Goal: Information Seeking & Learning: Learn about a topic

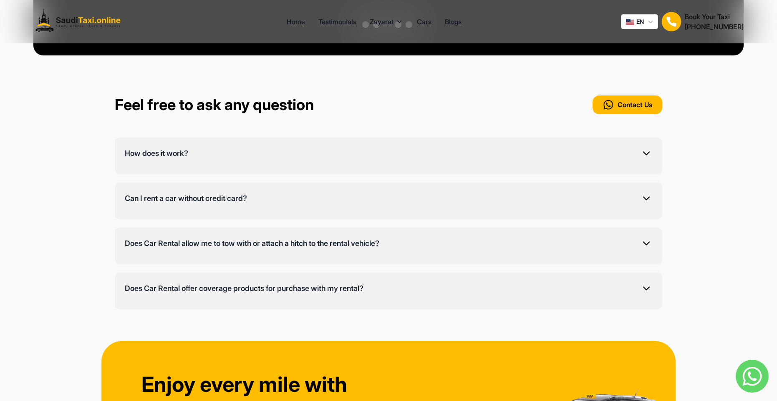
scroll to position [2486, 0]
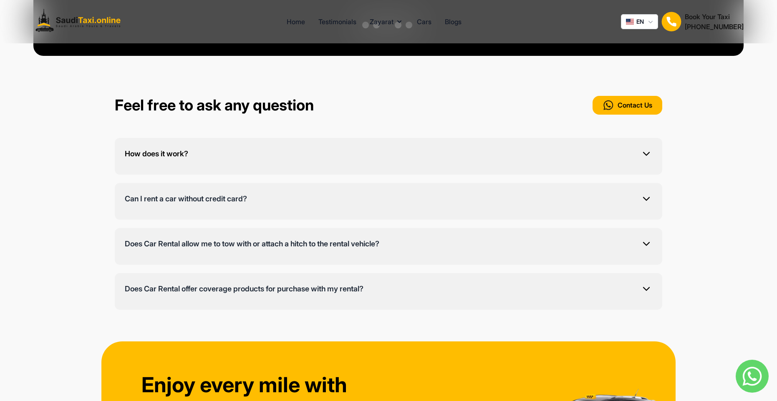
click at [465, 148] on button "How does it work?" at bounding box center [388, 156] width 527 height 17
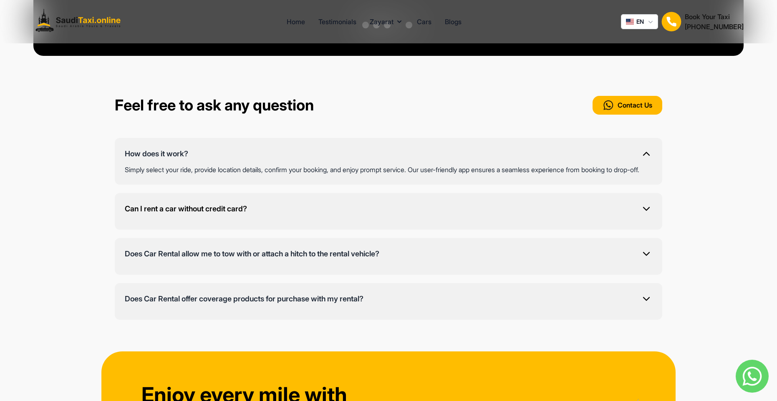
click at [470, 203] on button "Can I rent a car without credit card?" at bounding box center [388, 211] width 527 height 17
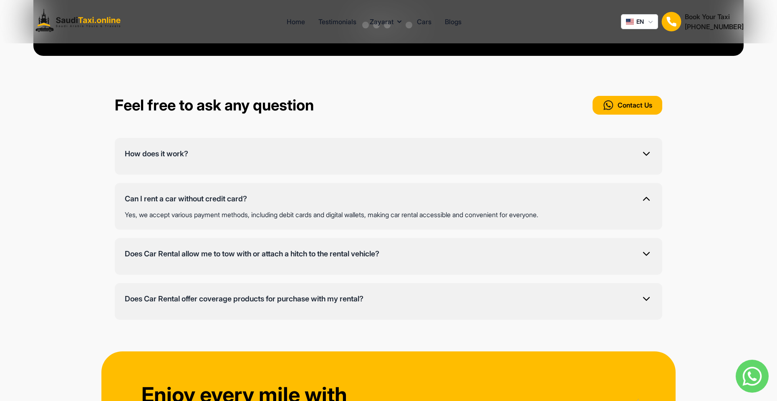
click at [471, 238] on div "Does Car Rental allow me to tow with or attach a hitch to the rental vehicle? N…" at bounding box center [388, 256] width 547 height 37
click at [470, 248] on button "Does Car Rental allow me to tow with or attach a hitch to the rental vehicle?" at bounding box center [388, 256] width 527 height 17
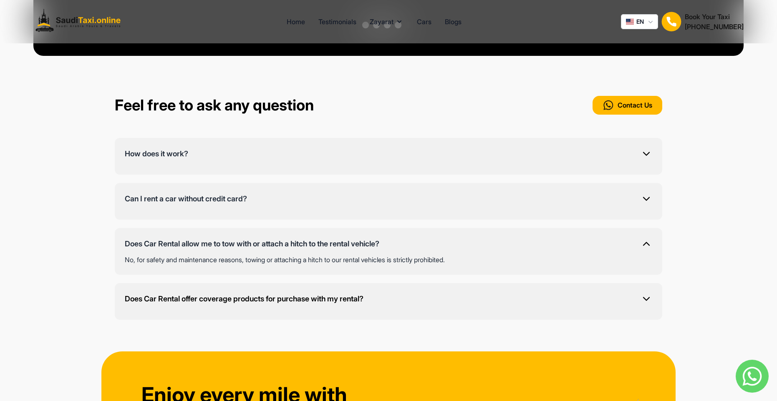
click at [470, 293] on button "Does Car Rental offer coverage products for purchase with my rental?" at bounding box center [388, 301] width 527 height 17
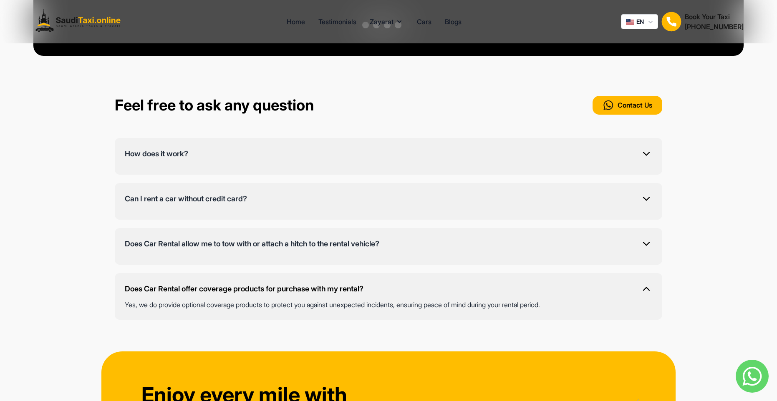
click at [470, 283] on button "Does Car Rental offer coverage products for purchase with my rental?" at bounding box center [388, 291] width 527 height 17
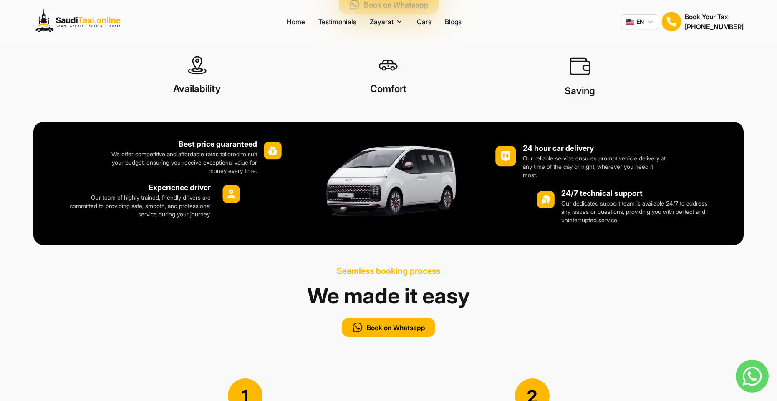
scroll to position [490, 0]
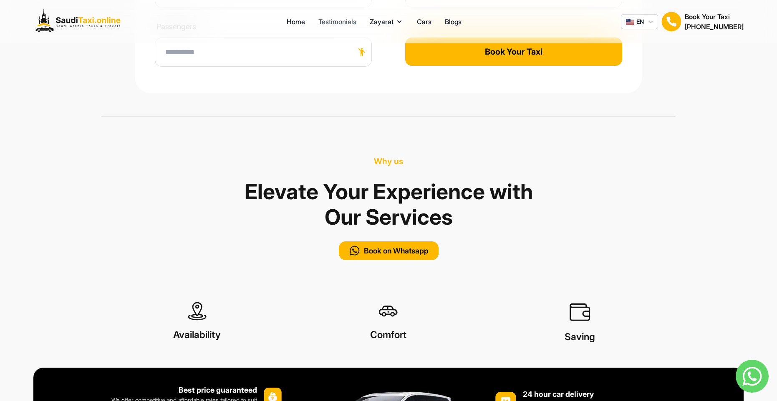
click at [337, 21] on link "Testimonials" at bounding box center [337, 22] width 38 height 10
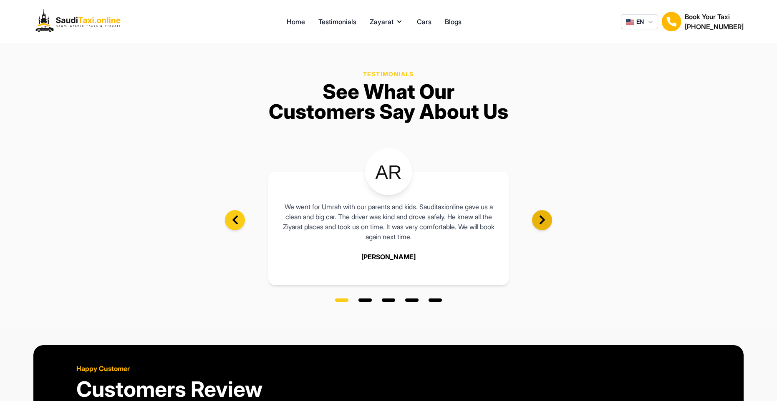
click at [540, 223] on icon at bounding box center [541, 220] width 5 height 9
click at [292, 22] on link "Home" at bounding box center [296, 22] width 18 height 10
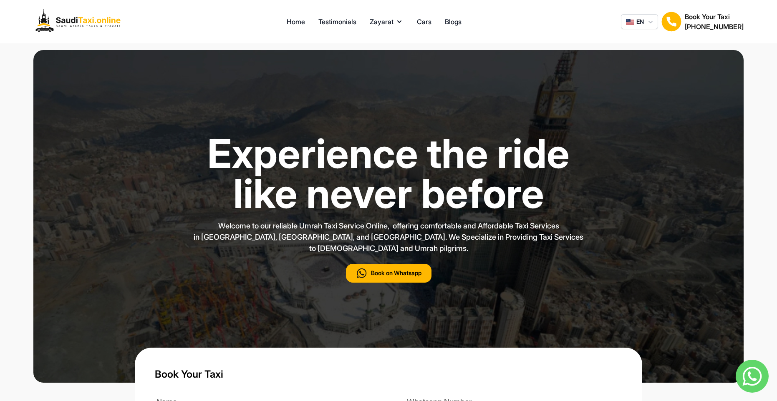
type input "***"
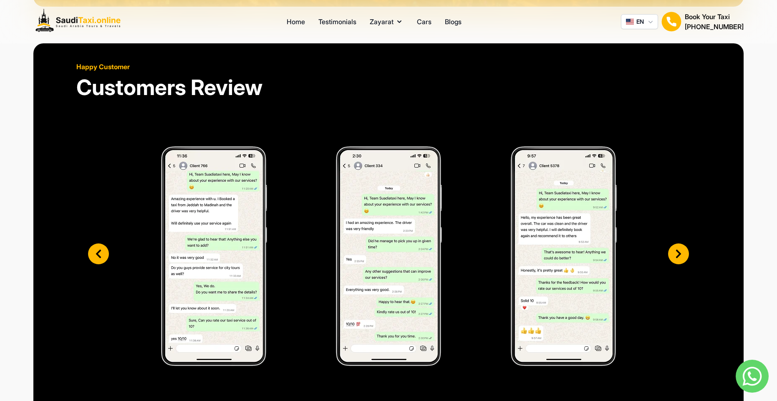
scroll to position [2093, 0]
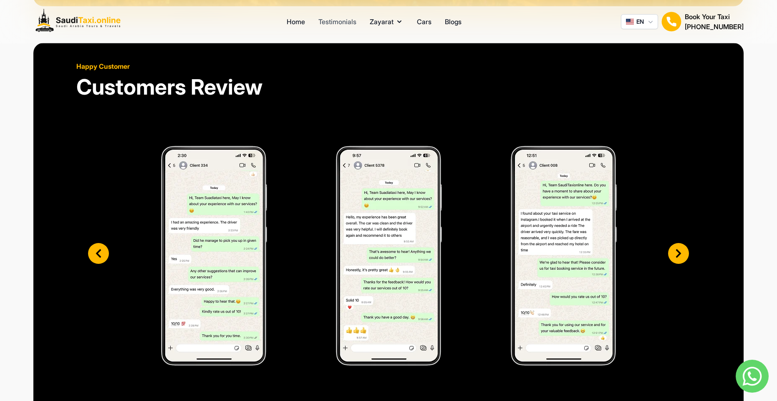
click at [343, 23] on link "Testimonials" at bounding box center [337, 22] width 38 height 10
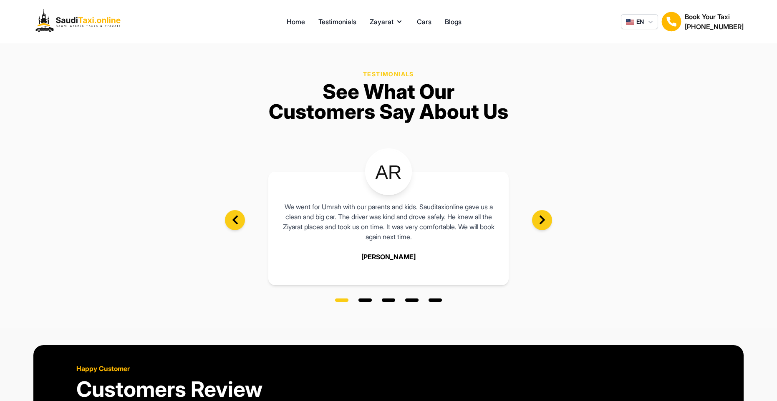
click at [374, 259] on div "[PERSON_NAME]" at bounding box center [388, 257] width 54 height 10
click at [401, 256] on div "[PERSON_NAME]" at bounding box center [388, 257] width 54 height 10
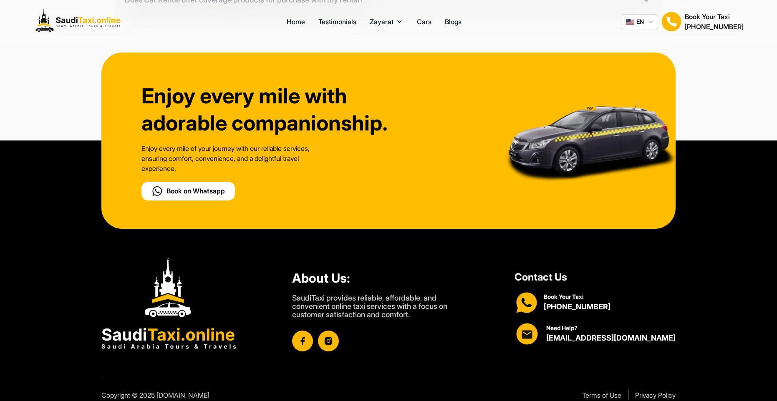
scroll to position [997, 0]
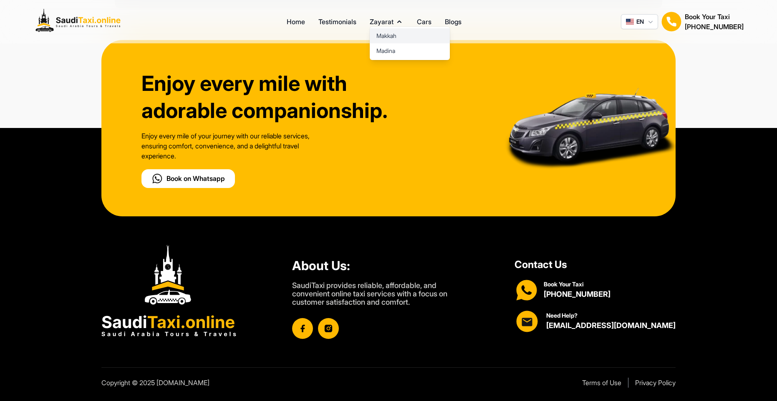
click at [402, 37] on link "Makkah" at bounding box center [410, 35] width 80 height 15
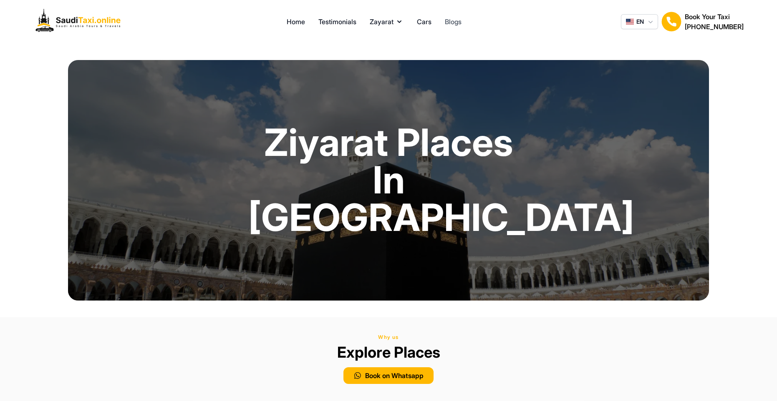
click at [458, 22] on link "Blogs" at bounding box center [453, 22] width 17 height 10
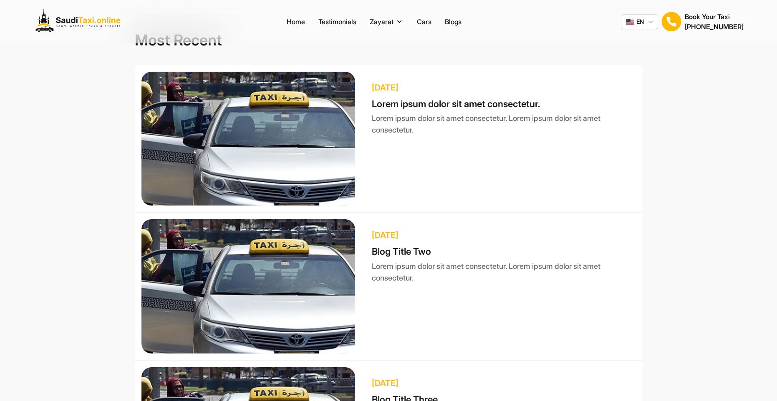
scroll to position [483, 0]
click at [410, 97] on h1 "Lorem ipsum dolor sit amet consectetur." at bounding box center [504, 102] width 264 height 18
click at [348, 119] on div "[DATE] Lorem ipsum dolor sit amet consectetur. Lorem ipsum dolor sit amet conse…" at bounding box center [388, 138] width 494 height 134
click at [334, 119] on img at bounding box center [248, 138] width 214 height 134
click at [402, 90] on h2 "[DATE]" at bounding box center [504, 87] width 264 height 12
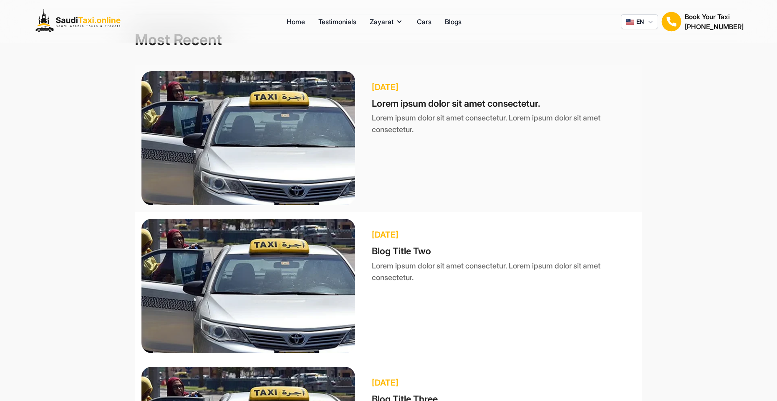
click at [402, 90] on h2 "[DATE]" at bounding box center [504, 87] width 264 height 12
click at [404, 106] on h1 "Lorem ipsum dolor sit amet consectetur." at bounding box center [504, 102] width 264 height 18
click at [401, 118] on p "Lorem ipsum dolor sit amet consectetur. Lorem ipsum dolor sit amet consectetur." at bounding box center [504, 123] width 264 height 25
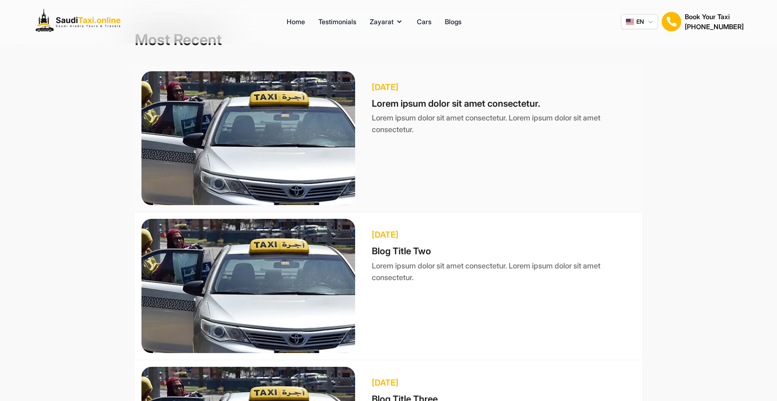
click at [401, 118] on p "Lorem ipsum dolor sit amet consectetur. Lorem ipsum dolor sit amet consectetur." at bounding box center [504, 123] width 264 height 25
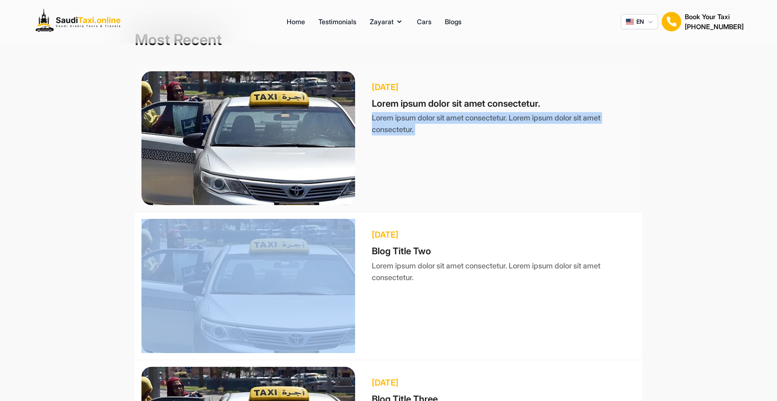
click at [434, 133] on p "Lorem ipsum dolor sit amet consectetur. Lorem ipsum dolor sit amet consectetur." at bounding box center [504, 123] width 264 height 25
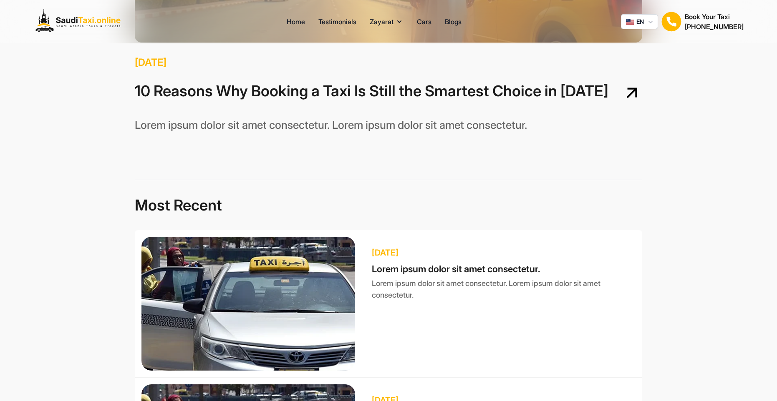
scroll to position [317, 0]
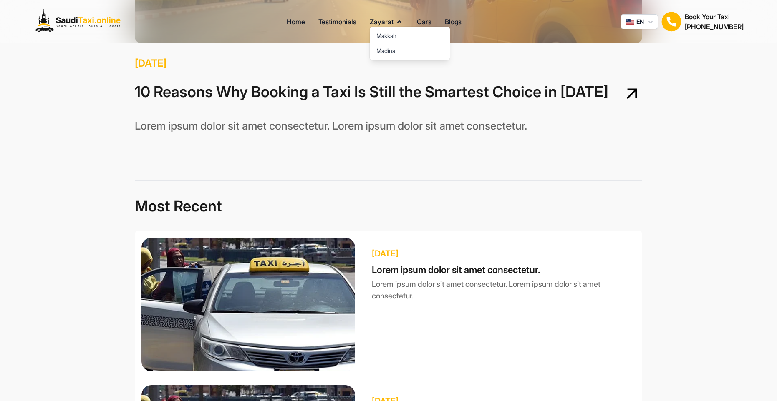
click at [388, 27] on div "[PERSON_NAME]" at bounding box center [410, 43] width 80 height 33
click at [387, 34] on link "Makkah" at bounding box center [410, 35] width 80 height 15
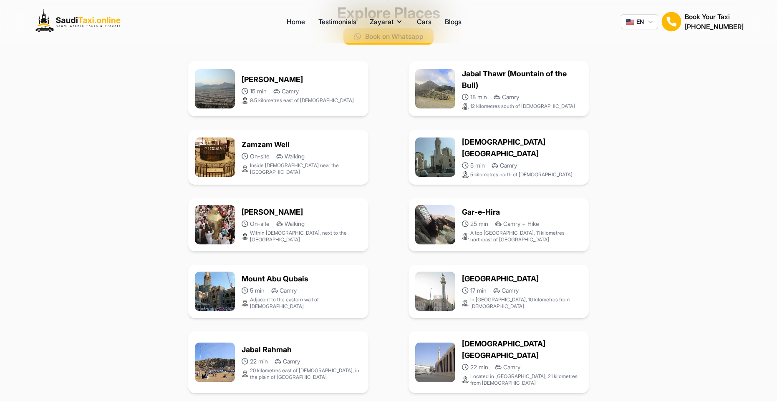
scroll to position [355, 0]
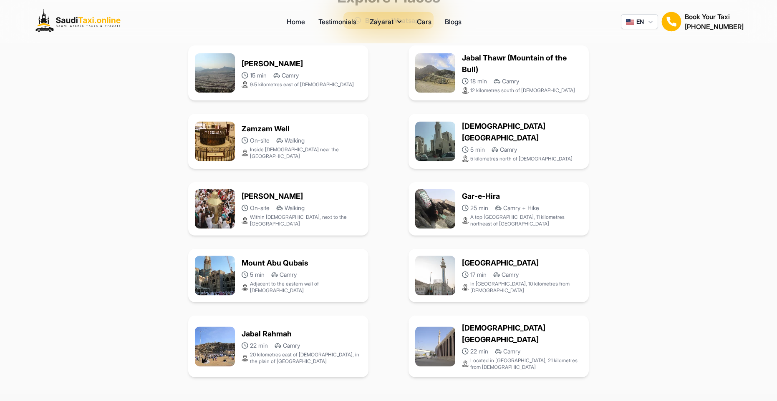
click at [269, 199] on div "[PERSON_NAME]" at bounding box center [301, 197] width 120 height 12
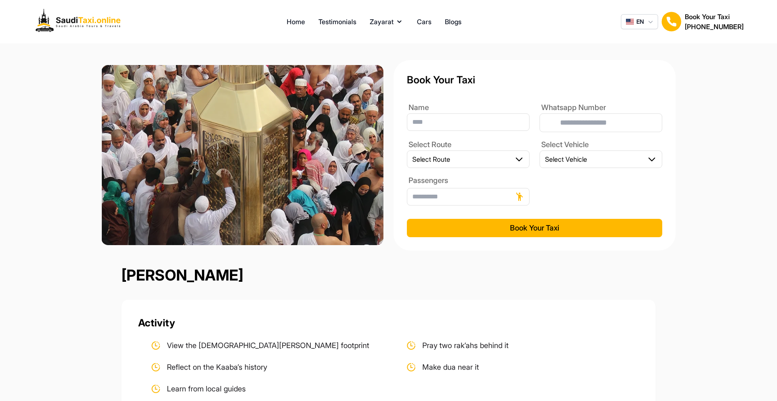
type input "***"
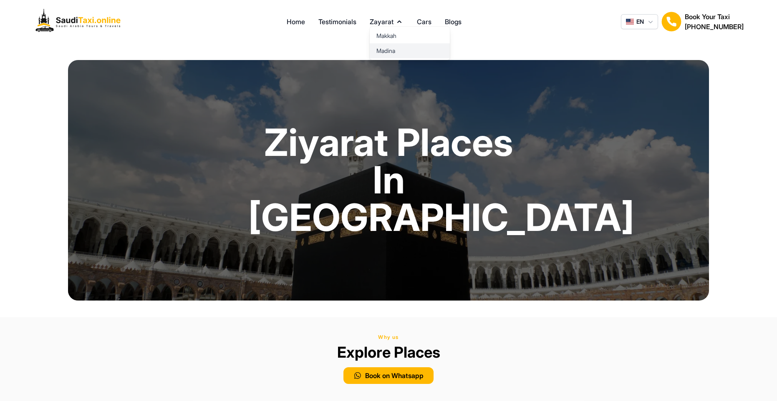
click at [389, 49] on link "Madina" at bounding box center [410, 50] width 80 height 15
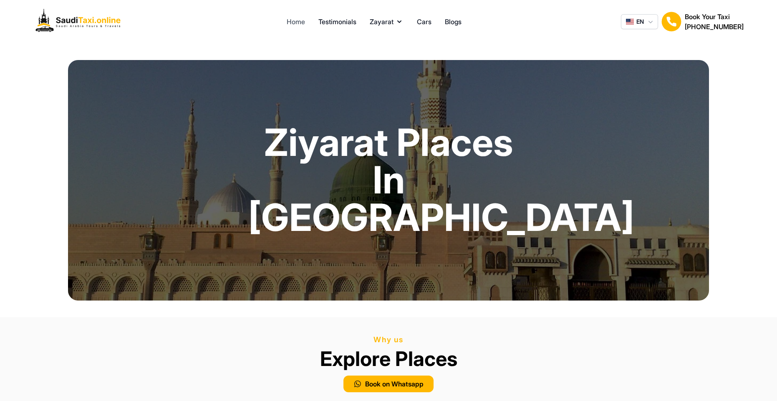
click at [295, 18] on link "Home" at bounding box center [296, 22] width 18 height 10
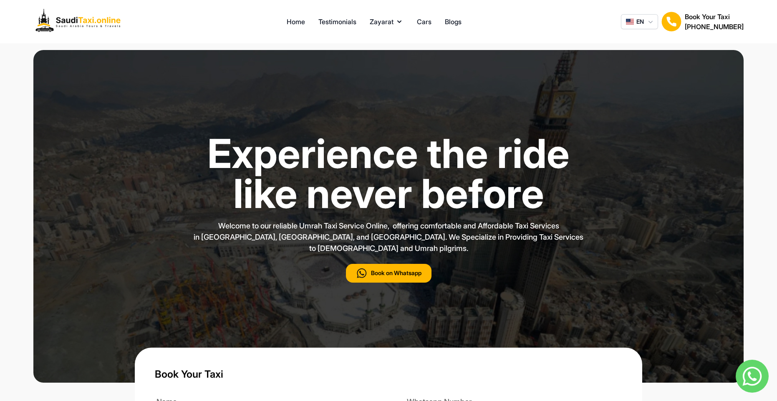
type input "***"
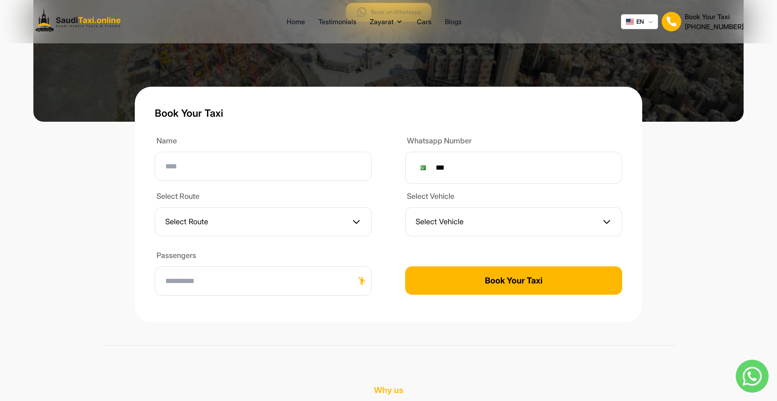
scroll to position [295, 0]
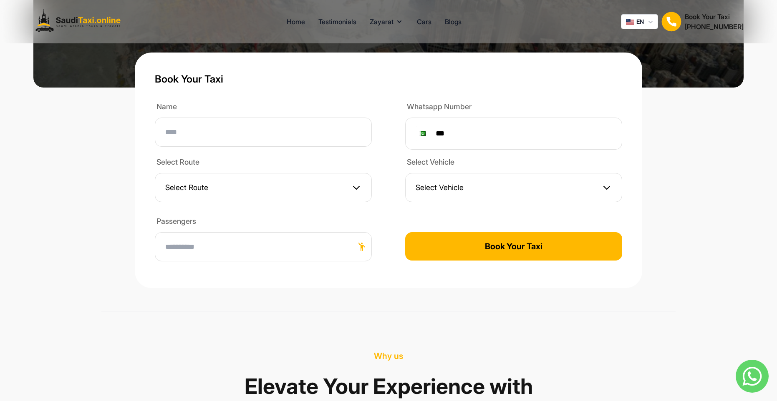
click at [338, 173] on button "Select Route" at bounding box center [263, 187] width 217 height 29
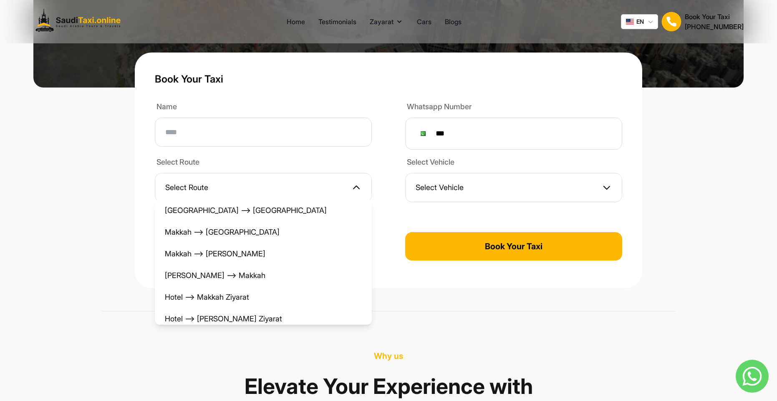
click at [389, 161] on div "Name Whatsapp Number Phone *** Select Route Select Route [GEOGRAPHIC_DATA] ⟶ [G…" at bounding box center [388, 184] width 467 height 167
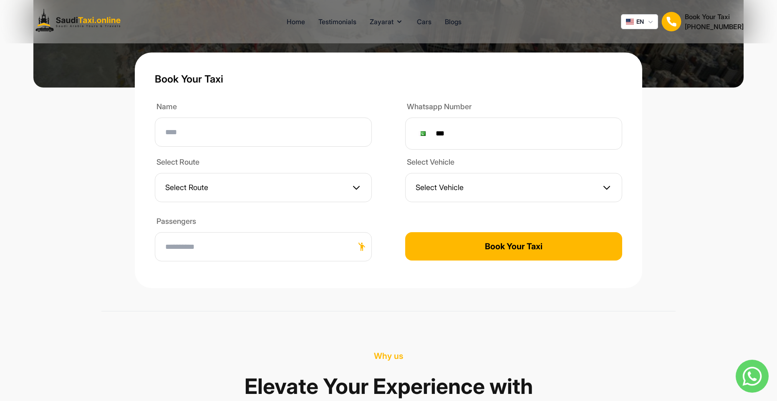
scroll to position [0, 0]
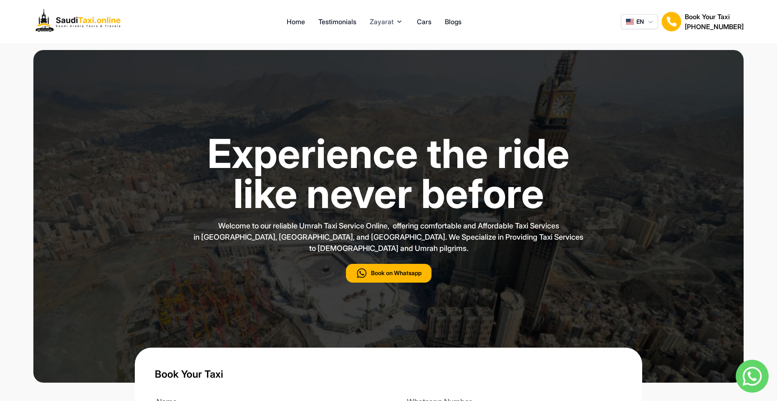
click at [394, 22] on button "Zayarat" at bounding box center [387, 22] width 34 height 10
click at [394, 21] on button "Zayarat" at bounding box center [387, 22] width 34 height 10
click at [389, 43] on link "Madina" at bounding box center [410, 50] width 80 height 15
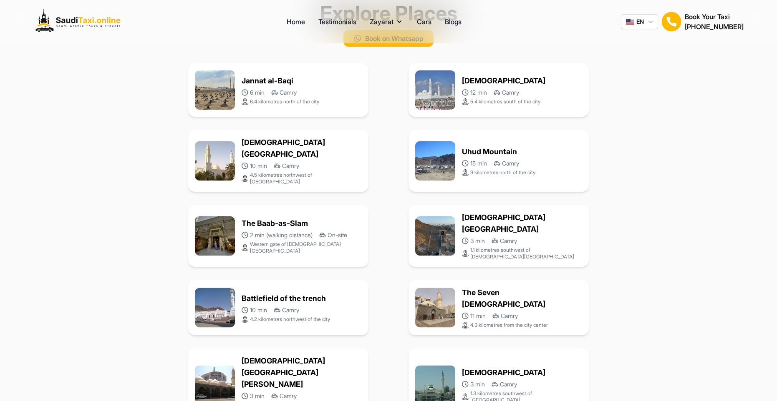
scroll to position [347, 0]
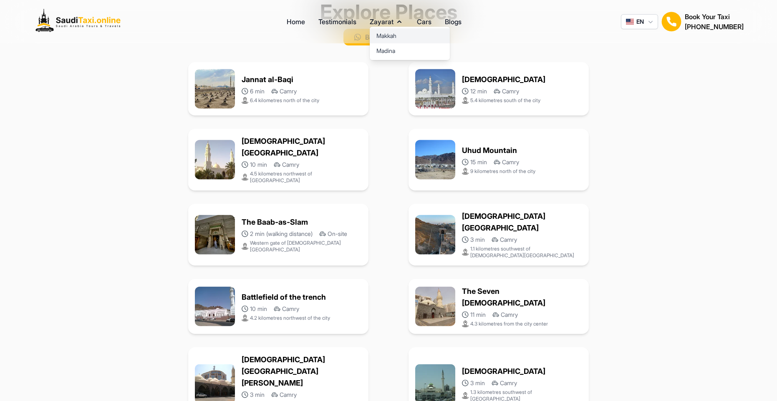
click at [383, 37] on link "Makkah" at bounding box center [410, 35] width 80 height 15
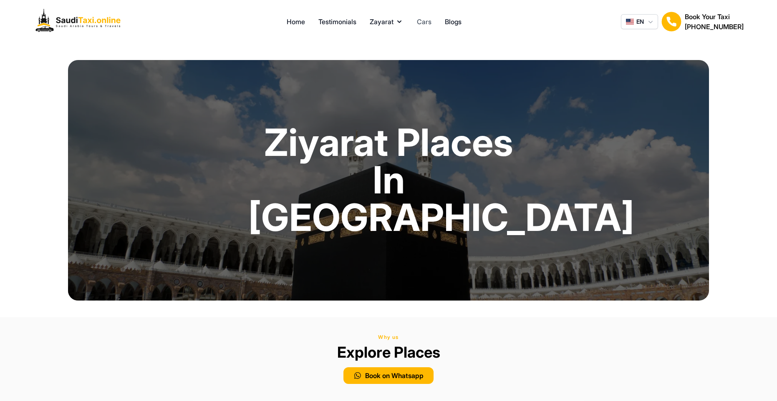
click at [425, 25] on link "Cars" at bounding box center [424, 22] width 15 height 10
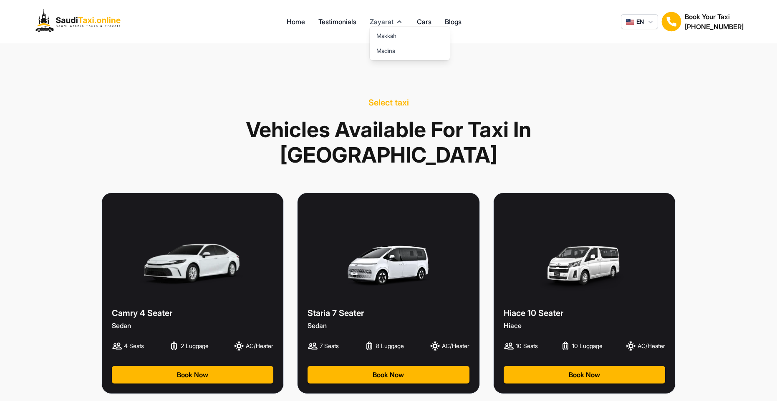
click at [378, 26] on button "Zayarat" at bounding box center [387, 22] width 34 height 10
click at [350, 21] on link "Testimonials" at bounding box center [337, 22] width 38 height 10
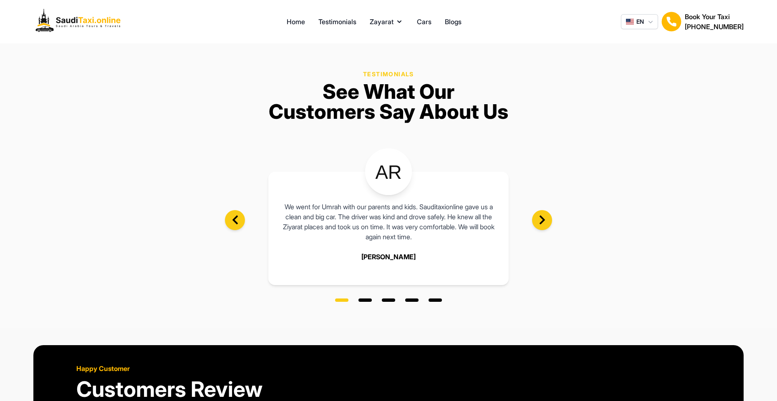
click at [613, 123] on section "Testimonials See What Our Customers Say About Us This was our first Umrah, and …" at bounding box center [388, 185] width 777 height 285
click at [629, 24] on span "button" at bounding box center [630, 22] width 8 height 6
click at [634, 66] on div "RU" at bounding box center [637, 71] width 33 height 15
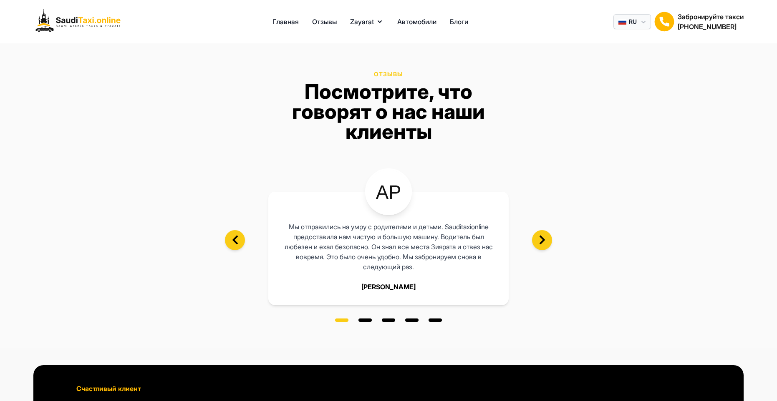
click at [634, 25] on span "RU" at bounding box center [633, 22] width 8 height 8
click at [631, 68] on span "RU" at bounding box center [635, 72] width 8 height 8
click at [629, 23] on span "RU" at bounding box center [633, 22] width 8 height 8
click at [642, 81] on div "TU" at bounding box center [629, 86] width 33 height 15
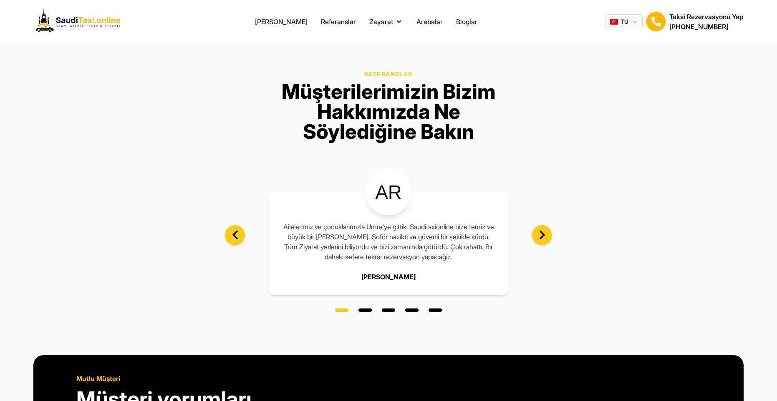
click at [631, 20] on icon "button" at bounding box center [635, 22] width 8 height 8
click at [624, 36] on div "EN" at bounding box center [621, 41] width 33 height 15
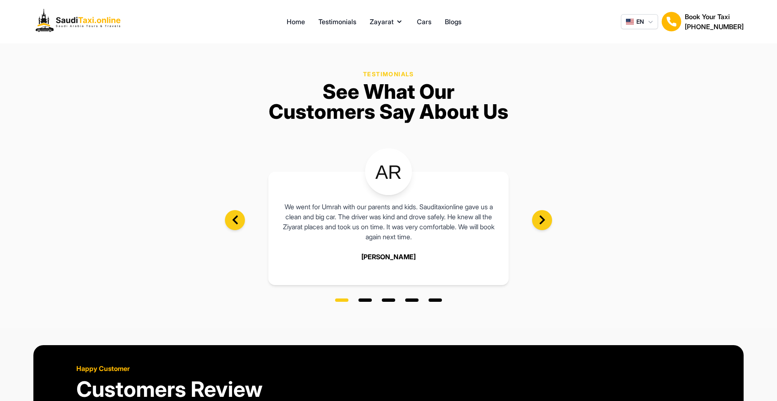
click at [632, 65] on section "Testimonials See What Our Customers Say About Us This was our first Umrah, and …" at bounding box center [388, 185] width 777 height 285
click at [456, 20] on link "Blogs" at bounding box center [453, 22] width 17 height 10
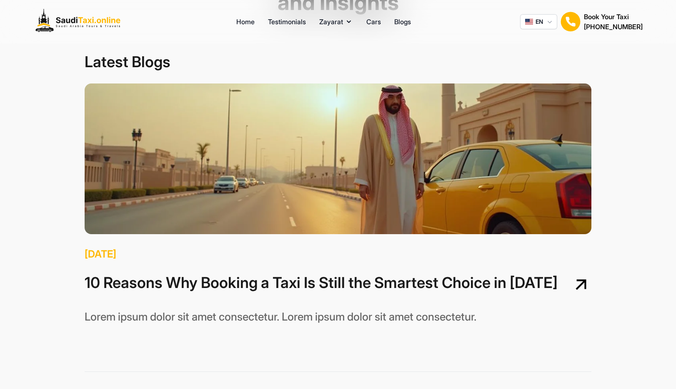
scroll to position [0, 0]
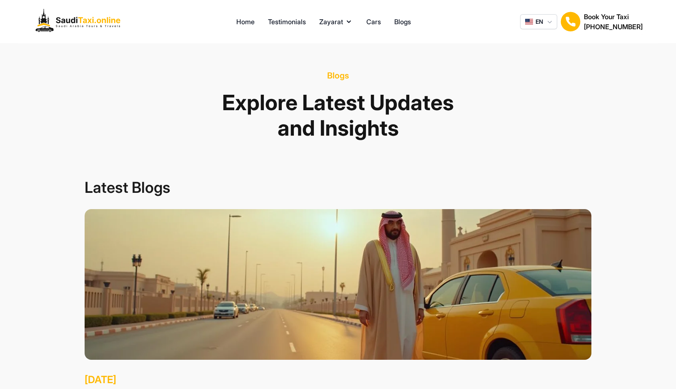
click at [83, 26] on img at bounding box center [79, 22] width 93 height 30
